Goal: Task Accomplishment & Management: Use online tool/utility

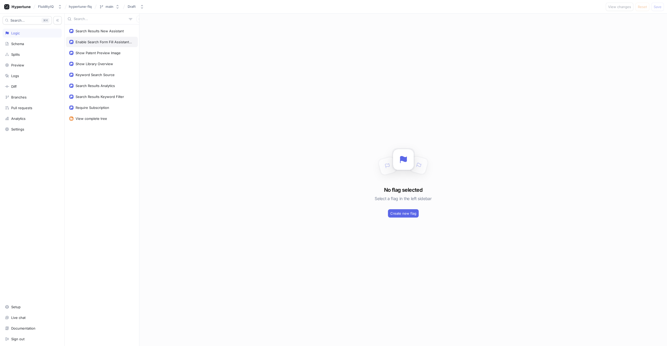
click at [103, 44] on div "Enable Search Form Fill Assistant UI" at bounding box center [104, 42] width 57 height 4
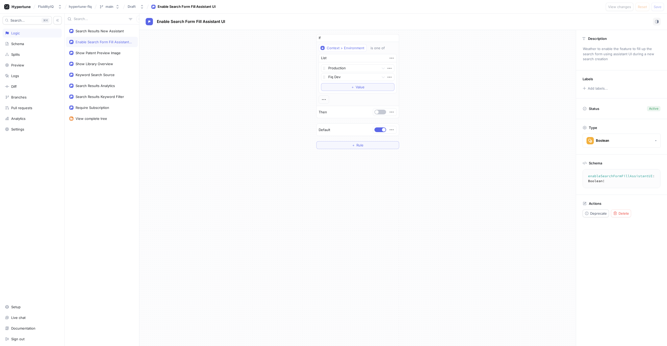
click at [217, 73] on div "If Context > Environment is one of List Production Fiq Dev To pick up a draggab…" at bounding box center [357, 91] width 437 height 123
click at [90, 34] on div "Search Results New Assistant" at bounding box center [102, 31] width 72 height 10
type textarea "searchResultsNewAssistant: Boolean!"
